Goal: Check status: Check status

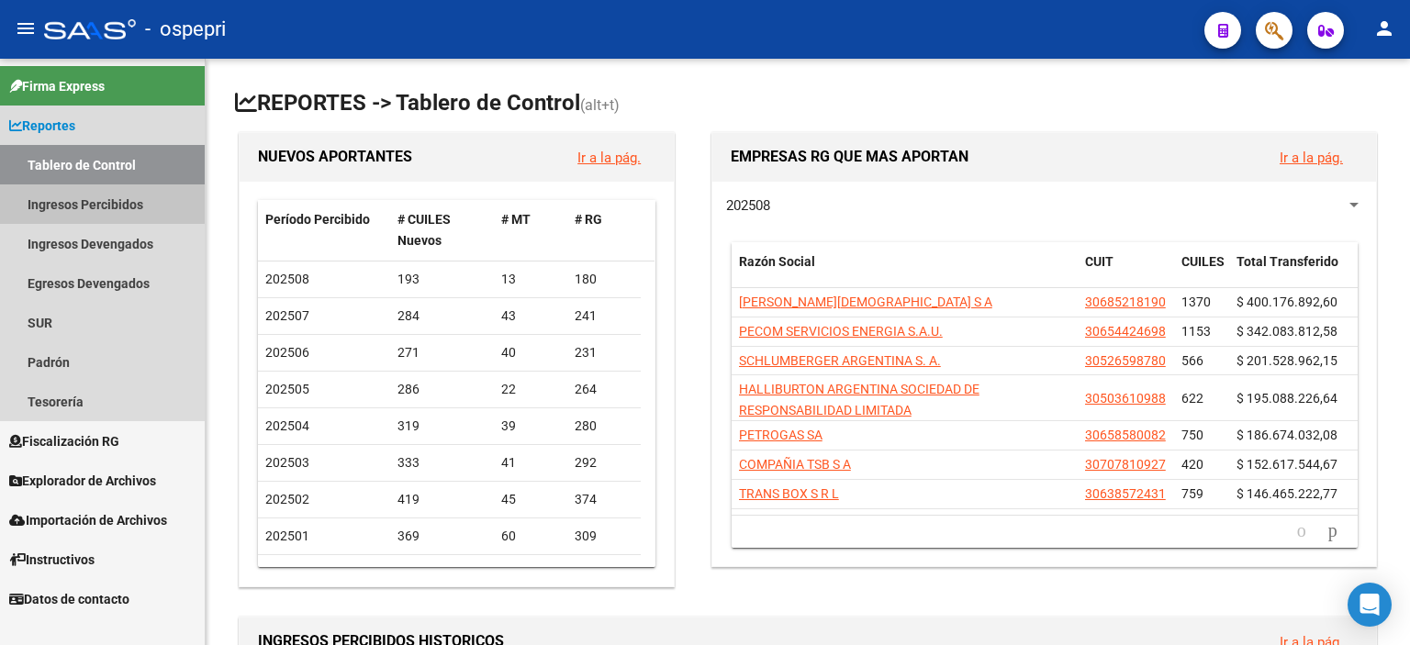
click at [97, 192] on link "Ingresos Percibidos" at bounding box center [102, 203] width 205 height 39
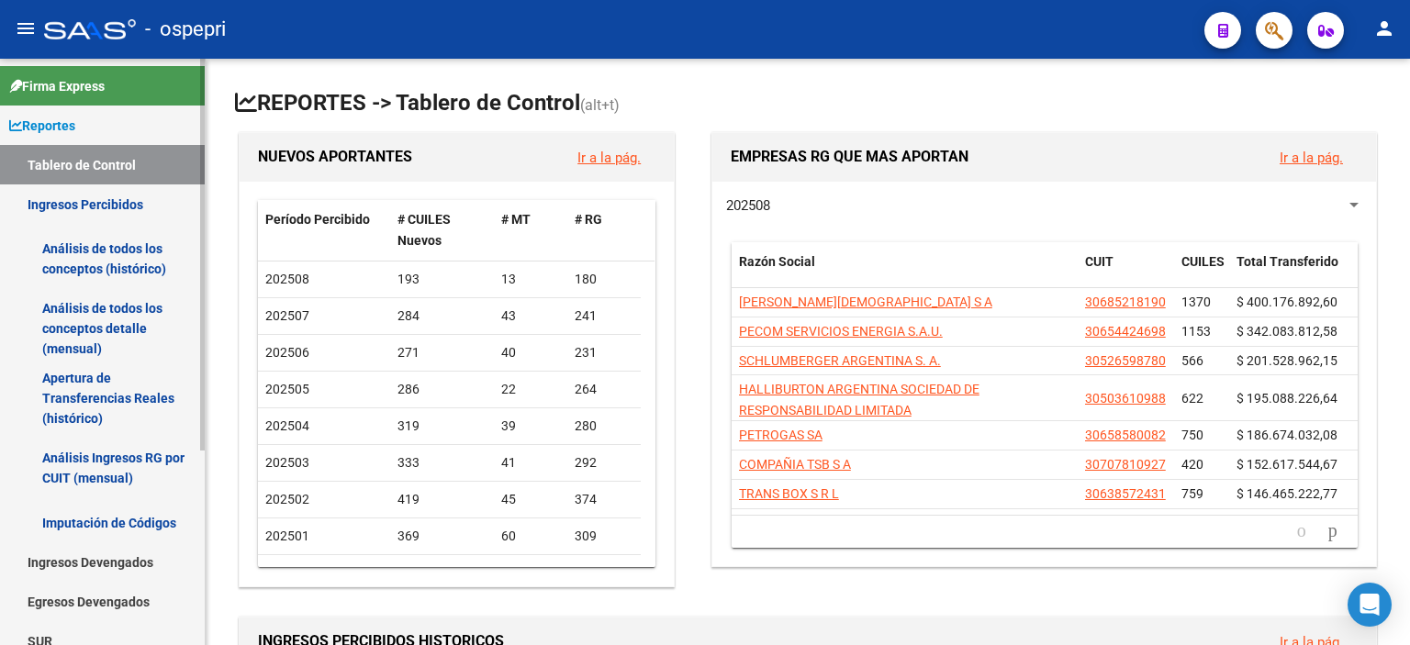
click at [110, 457] on link "Análisis Ingresos RG por CUIT (mensual)" at bounding box center [102, 468] width 205 height 70
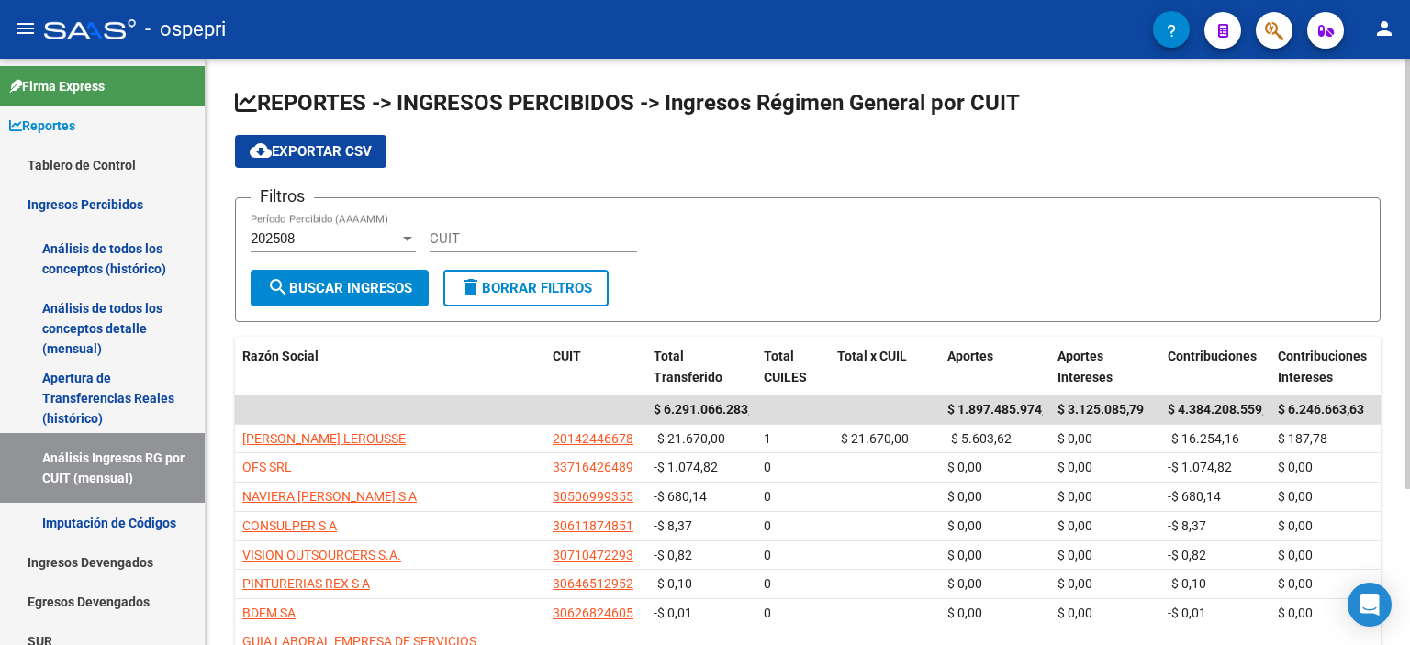
drag, startPoint x: 1347, startPoint y: 169, endPoint x: 1340, endPoint y: 179, distance: 12.5
click at [1347, 169] on app-list-header "REPORTES -> INGRESOS PERCIBIDOS -> Ingresos Régimen General por CUIT cloud_down…" at bounding box center [807, 205] width 1145 height 234
click at [504, 243] on input "CUIT" at bounding box center [533, 238] width 207 height 17
paste input "30-71104430-9"
type input "30-71104430-9"
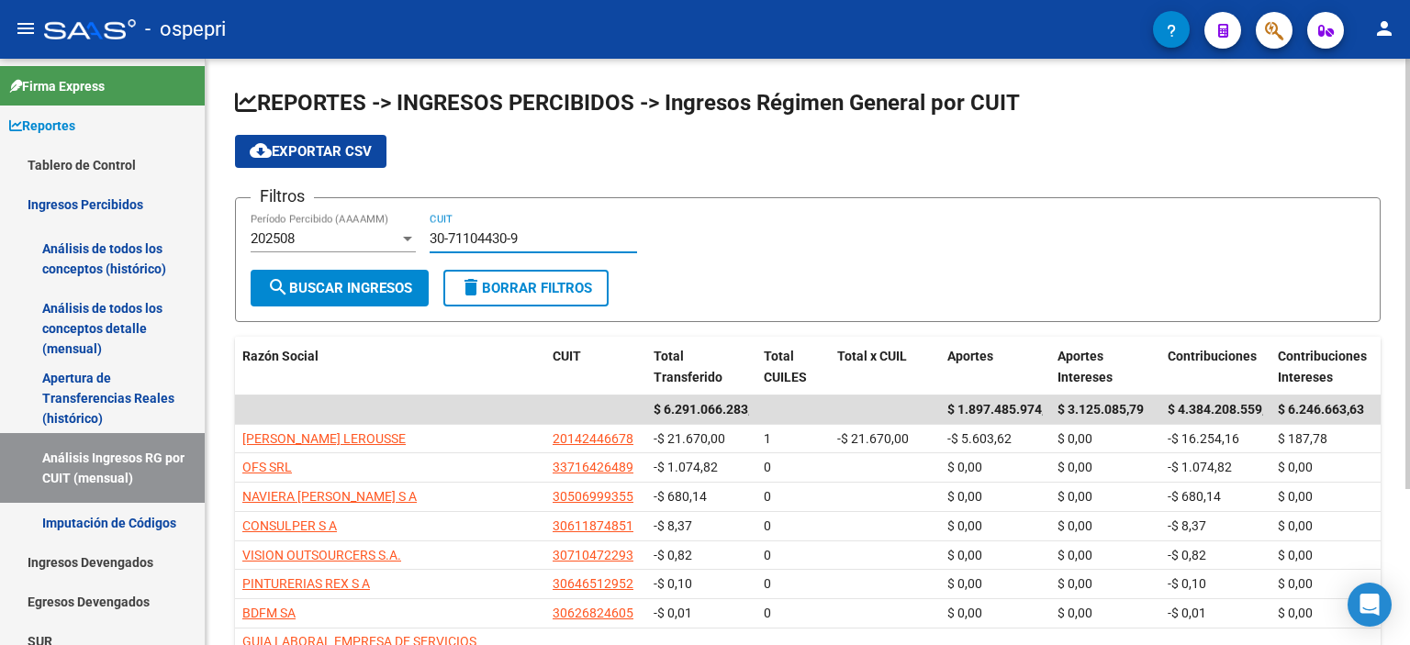
click at [396, 285] on span "search Buscar Ingresos" at bounding box center [339, 288] width 145 height 17
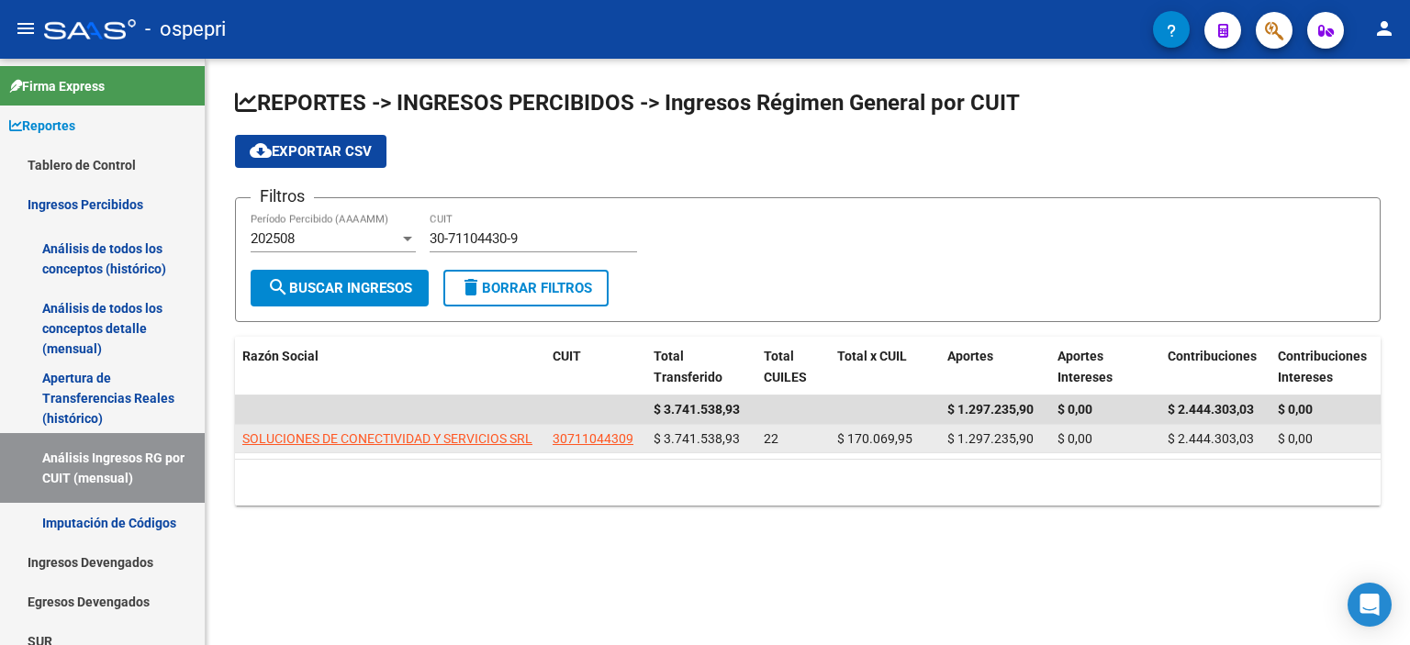
click at [461, 425] on datatable-body-cell "SOLUCIONES DE CONECTIVIDAD Y SERVICIOS SRL" at bounding box center [390, 439] width 310 height 28
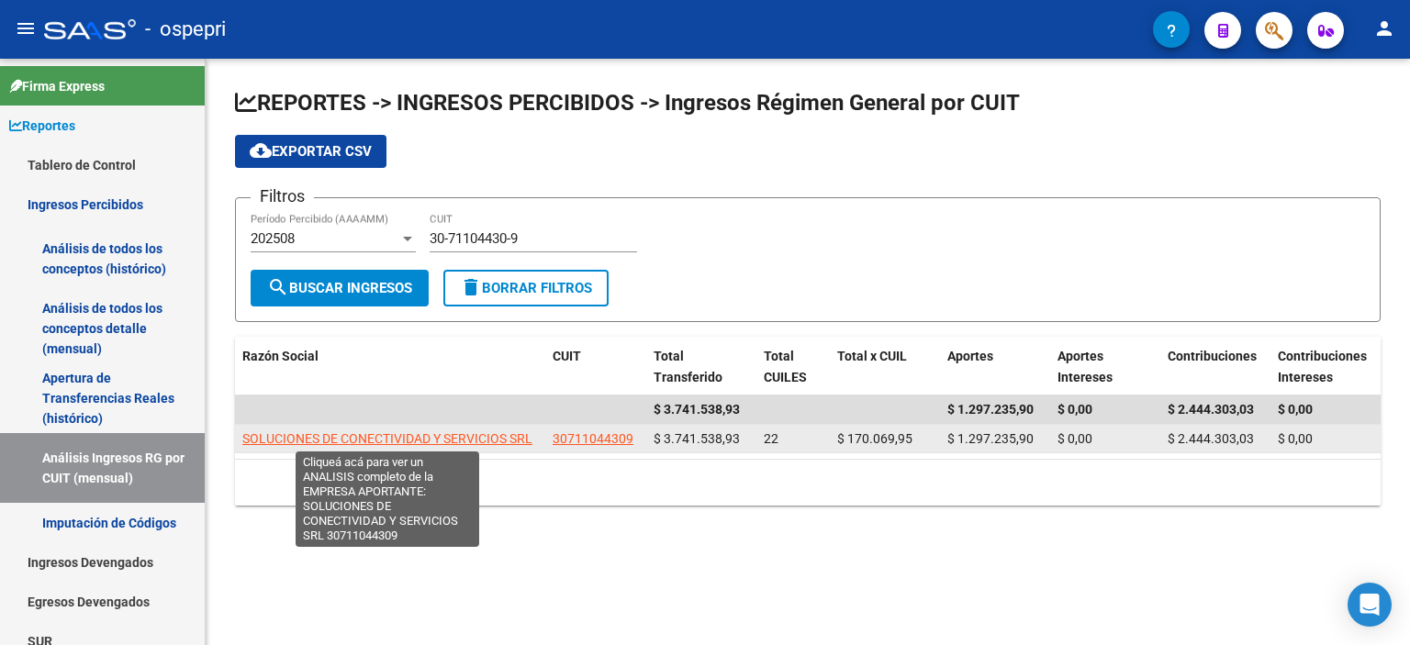
click at [454, 435] on span "SOLUCIONES DE CONECTIVIDAD Y SERVICIOS SRL" at bounding box center [387, 438] width 290 height 15
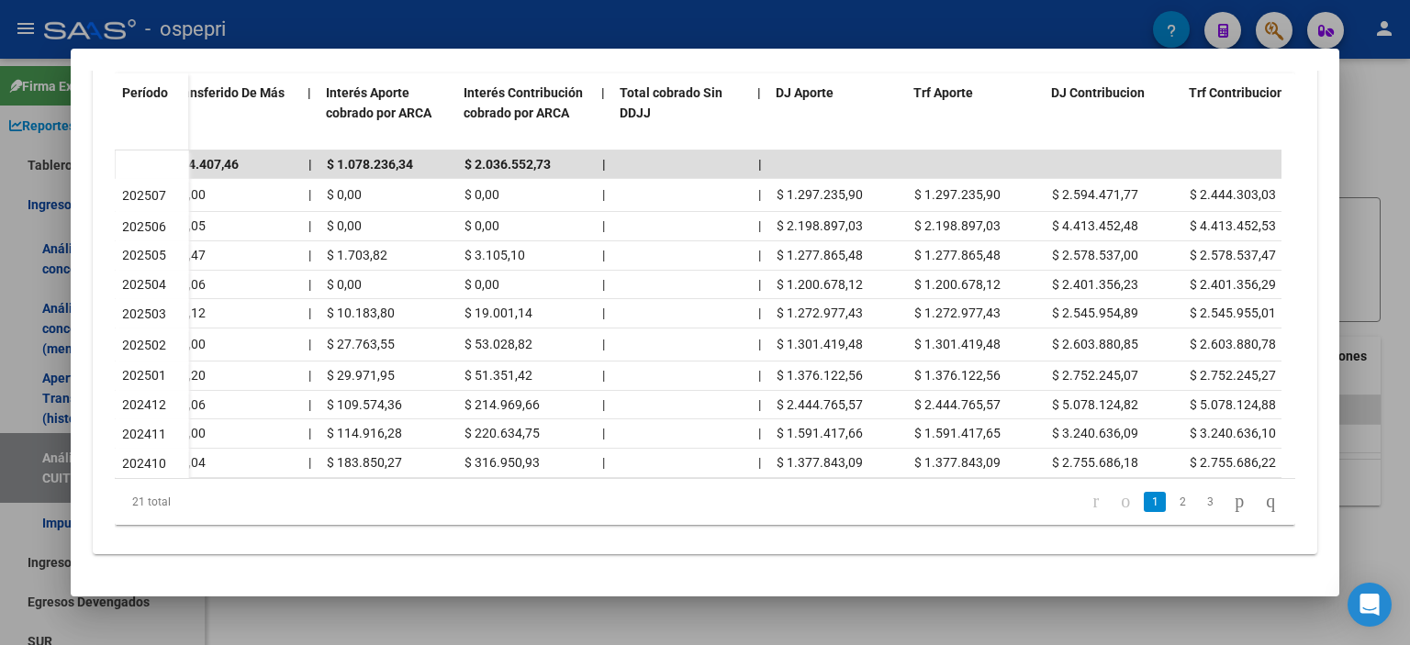
scroll to position [0, 1100]
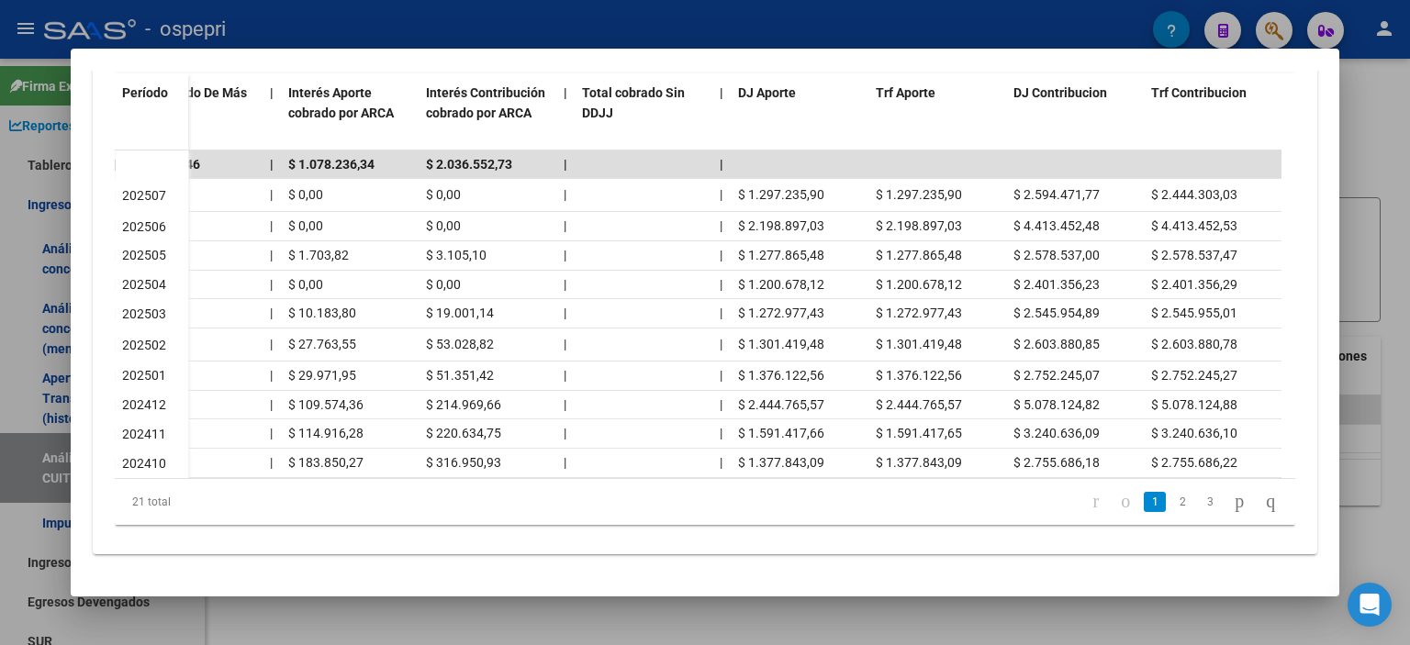
click at [1409, 194] on div at bounding box center [705, 322] width 1410 height 645
